Goal: Task Accomplishment & Management: Use online tool/utility

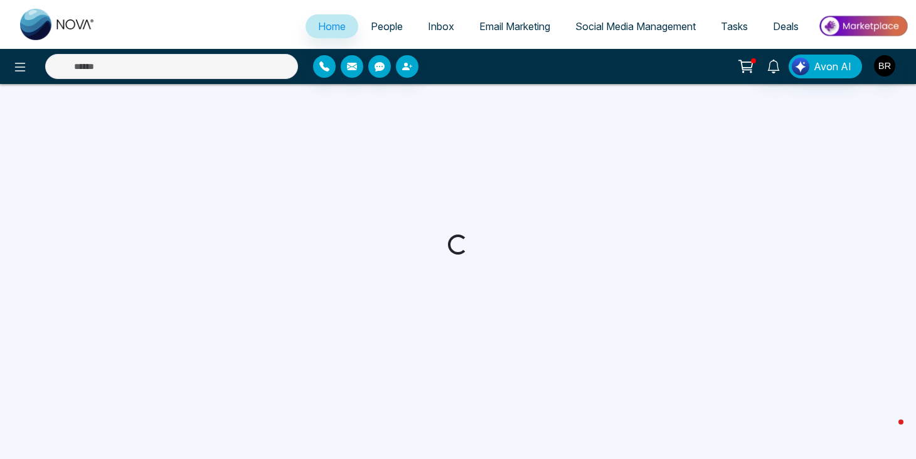
click at [517, 29] on span "Email Marketing" at bounding box center [514, 26] width 71 height 13
select select "*"
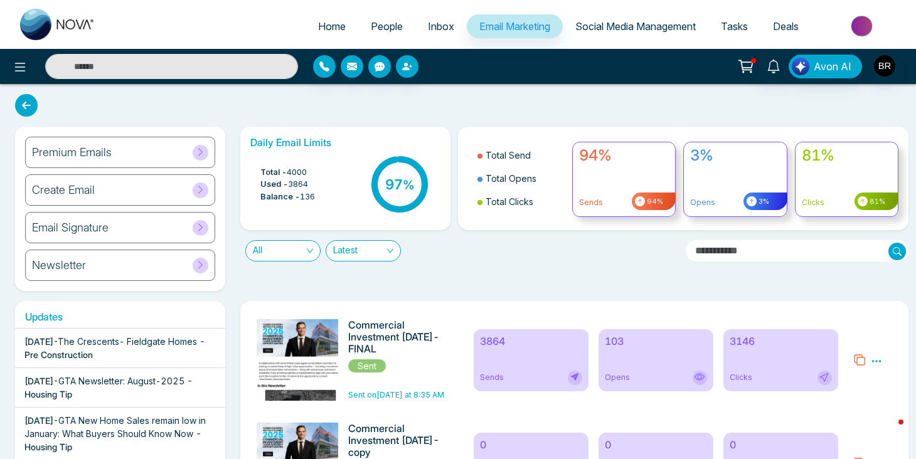
click at [637, 353] on div "103 Opens" at bounding box center [656, 360] width 115 height 62
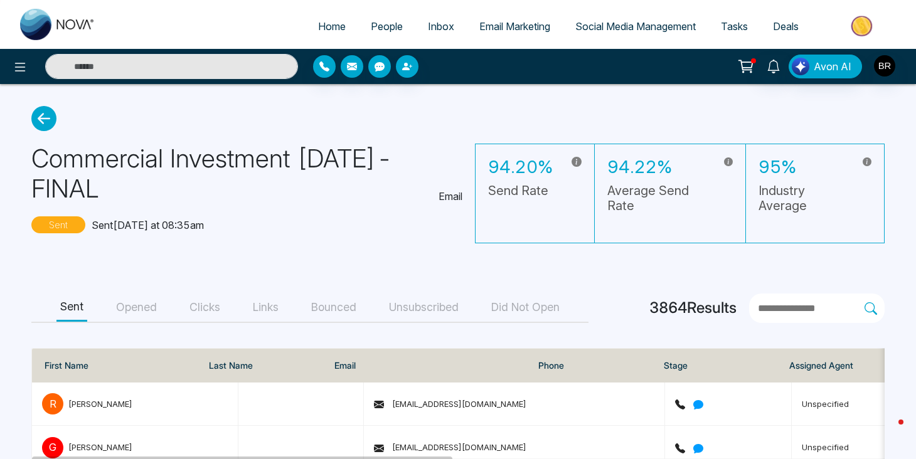
click at [135, 303] on button "Opened" at bounding box center [136, 308] width 48 height 28
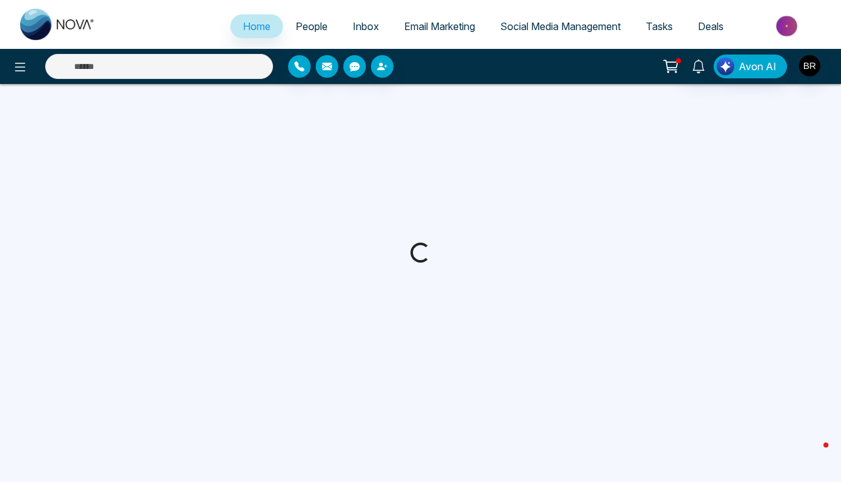
select select "*"
